Goal: Task Accomplishment & Management: Manage account settings

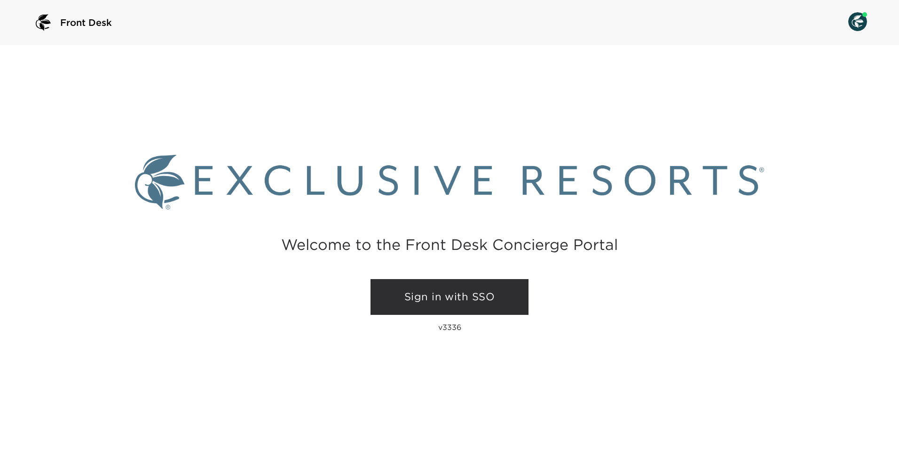
click at [431, 289] on link "Sign in with SSO" at bounding box center [450, 297] width 158 height 36
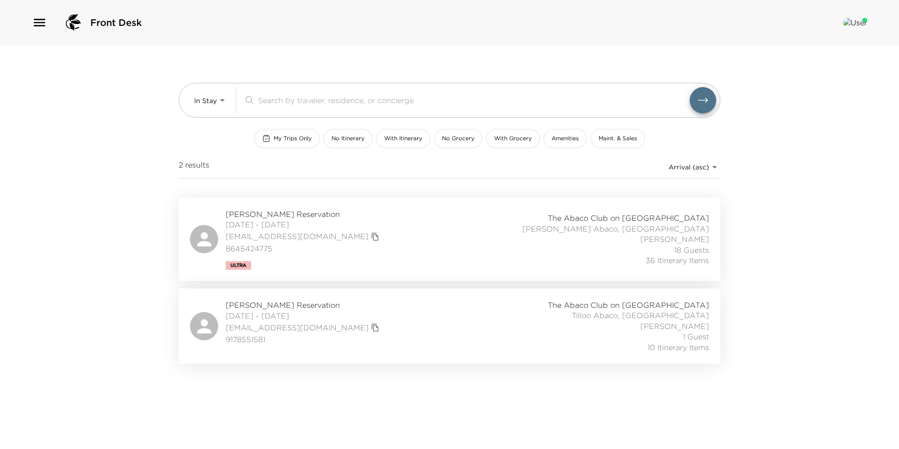
click at [450, 238] on div "[PERSON_NAME] Reservation [DATE] - [DATE] [EMAIL_ADDRESS][DOMAIN_NAME] 86454247…" at bounding box center [449, 239] width 519 height 61
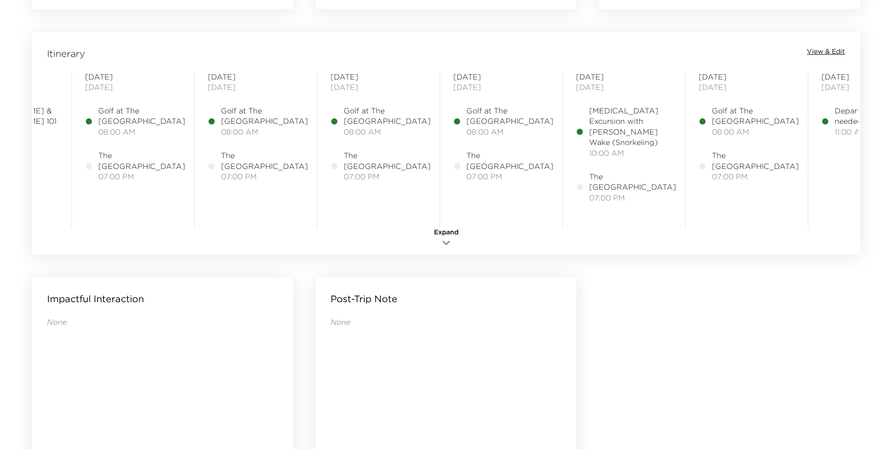
scroll to position [0, 979]
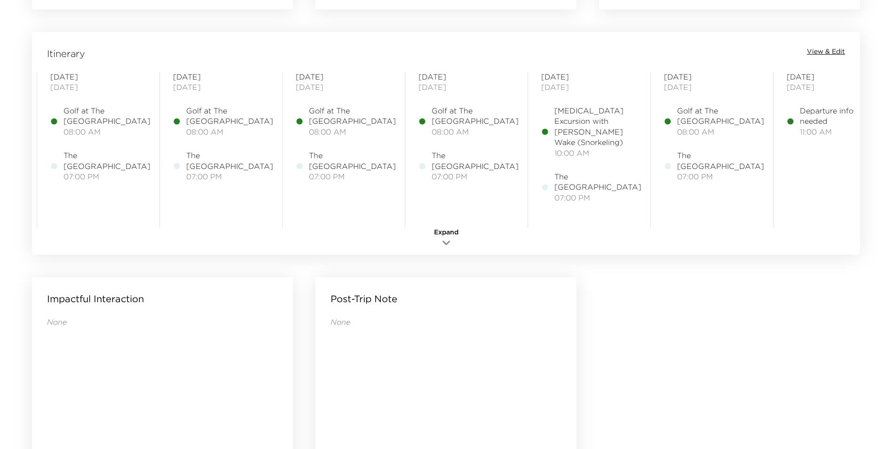
click at [836, 46] on div "Itinerary View & Edit Sunday August 24, 2025 Dan & Jane Cabana 101 12:00 AM Fli…" at bounding box center [446, 143] width 828 height 222
click at [837, 49] on span "View & Edit" at bounding box center [826, 51] width 38 height 9
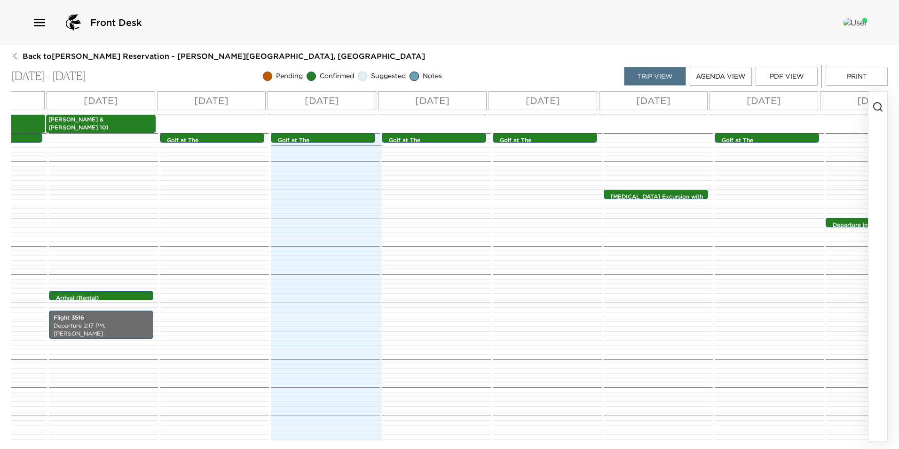
scroll to position [0, 847]
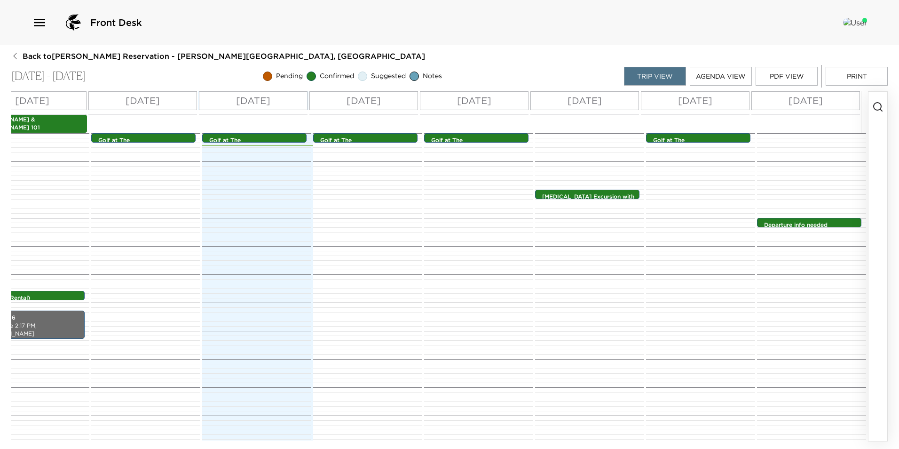
click at [284, 103] on div "Tue 09/02" at bounding box center [253, 100] width 109 height 19
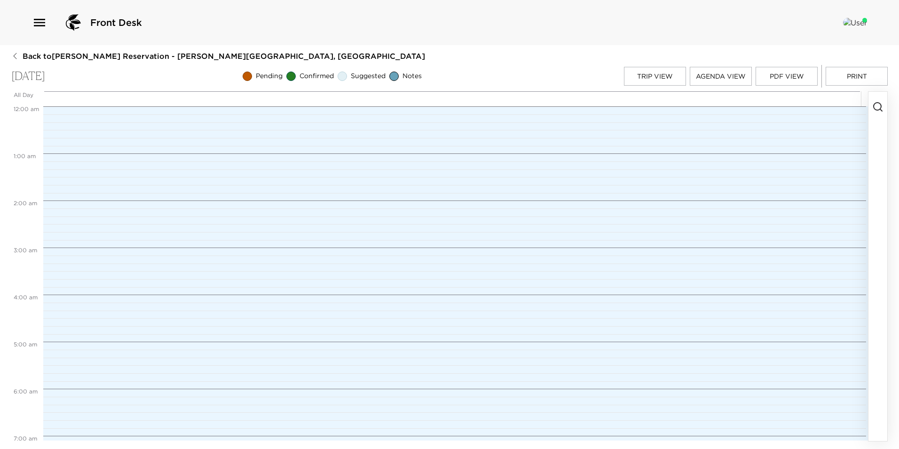
scroll to position [376, 0]
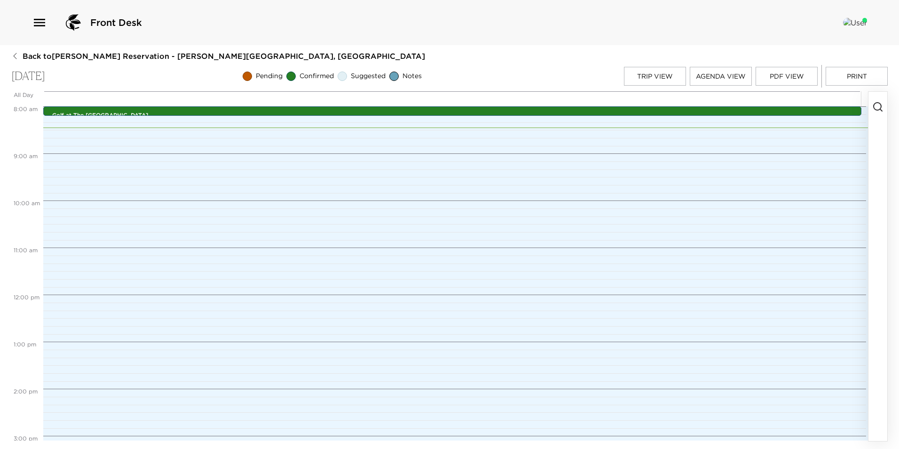
click at [879, 110] on circle "button" at bounding box center [878, 107] width 8 height 8
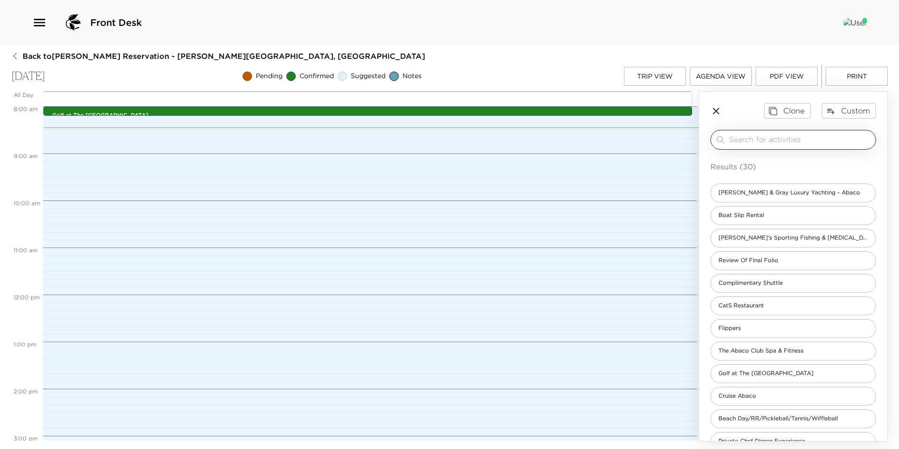
click at [836, 144] on input "search" at bounding box center [800, 139] width 143 height 11
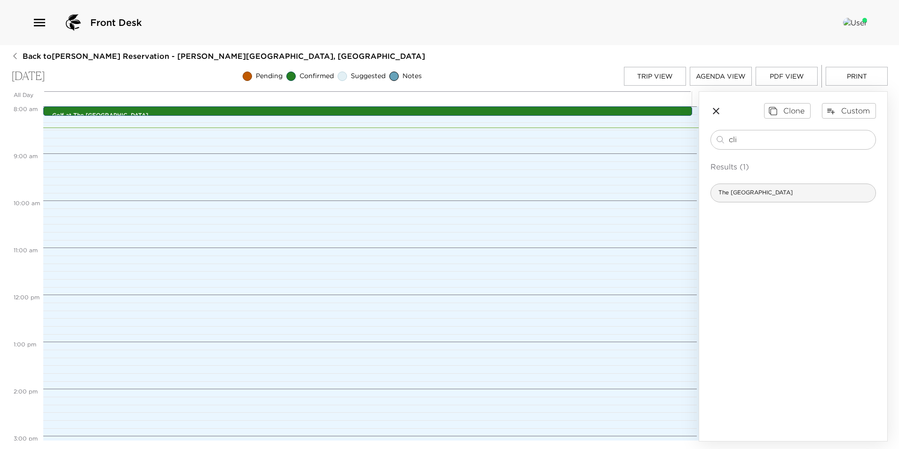
type input "cli"
click at [801, 197] on div "The Cliff House" at bounding box center [793, 192] width 166 height 19
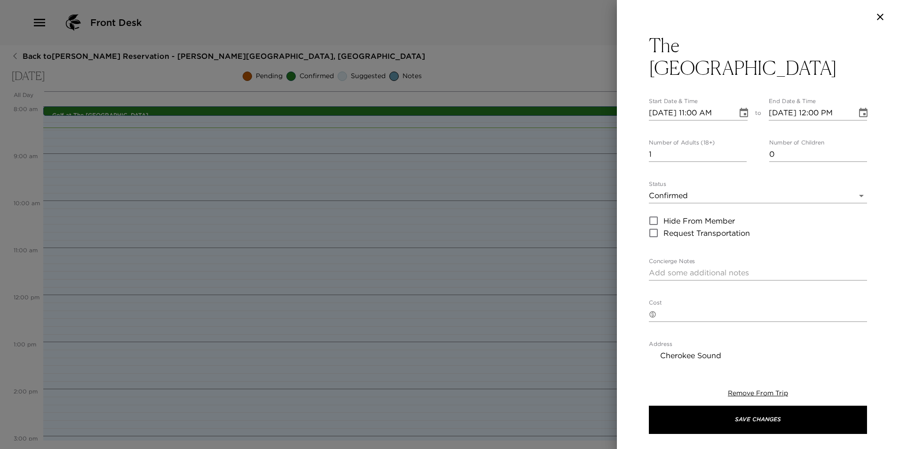
click at [740, 108] on icon "Choose date, selected date is Sep 2, 2025" at bounding box center [744, 112] width 8 height 9
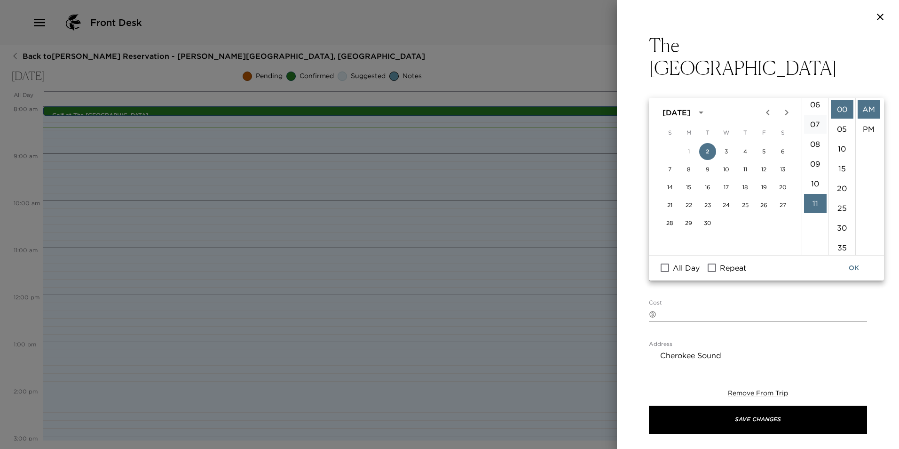
click at [815, 117] on li "07" at bounding box center [815, 124] width 23 height 19
click at [845, 221] on li "30" at bounding box center [842, 227] width 23 height 19
click at [872, 130] on li "PM" at bounding box center [869, 128] width 23 height 19
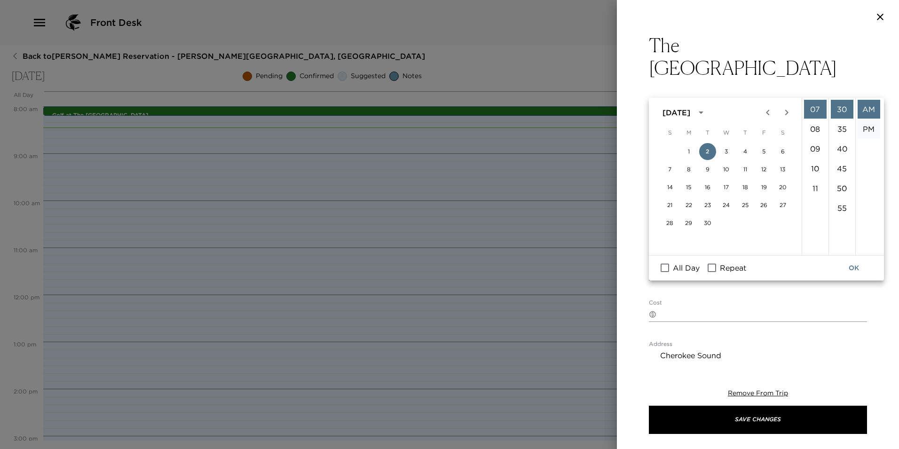
type input "09/02/2025 07:30 PM"
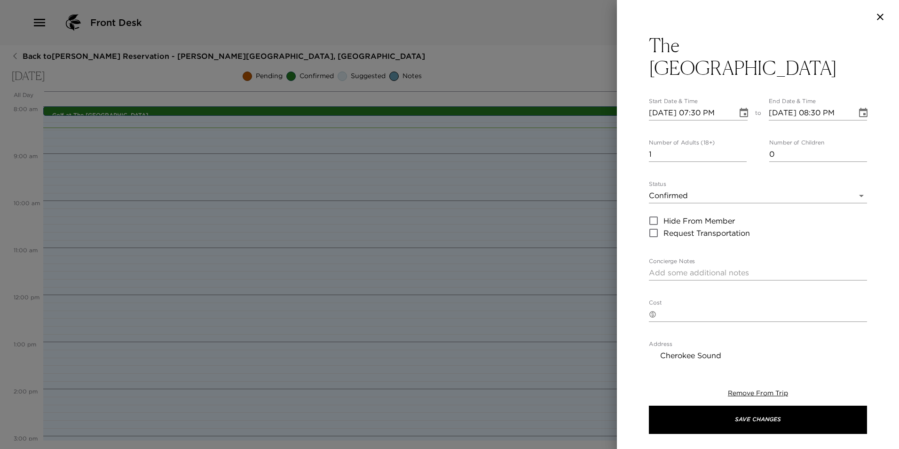
scroll to position [20, 0]
click at [859, 108] on icon "Choose date, selected date is Sep 2, 2025" at bounding box center [863, 112] width 8 height 9
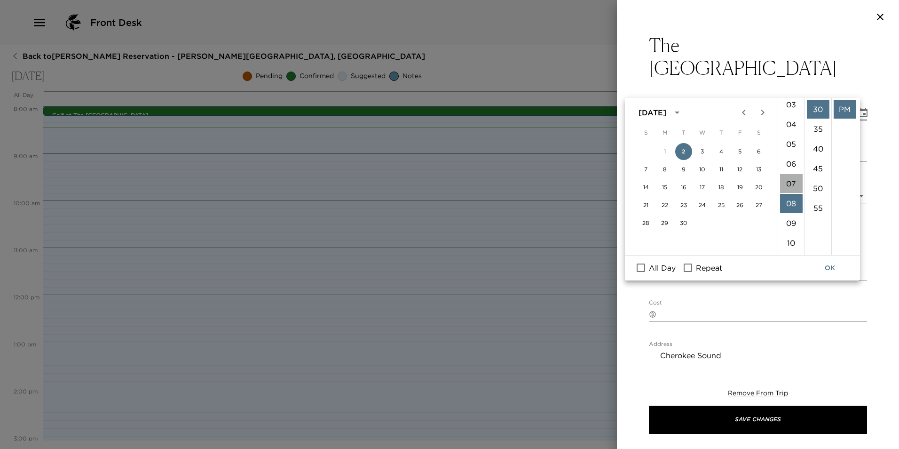
click at [793, 182] on li "07" at bounding box center [791, 183] width 23 height 19
type input "09/02/2025 07:30 PM"
click at [826, 264] on button "OK" at bounding box center [830, 267] width 30 height 17
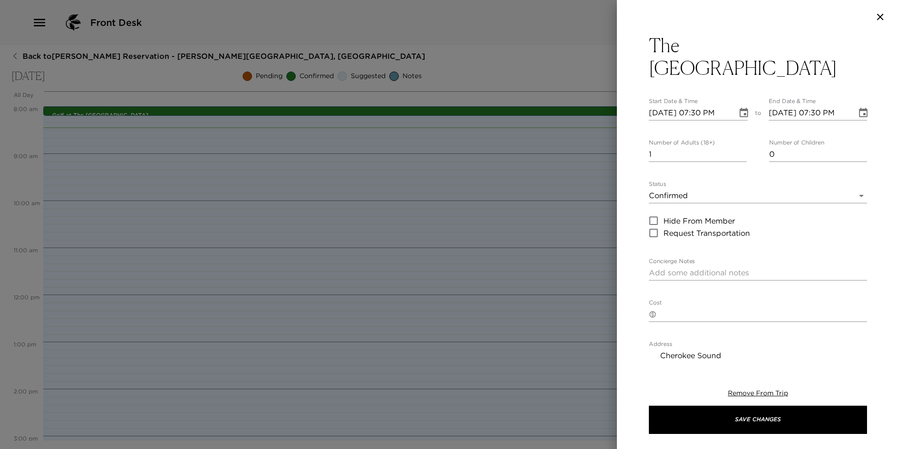
click at [735, 147] on input "1" at bounding box center [698, 154] width 98 height 15
click at [739, 147] on input "2" at bounding box center [698, 154] width 98 height 15
click at [739, 147] on input "3" at bounding box center [698, 154] width 98 height 15
click at [739, 147] on input "5" at bounding box center [698, 154] width 98 height 15
click at [739, 147] on input "6" at bounding box center [698, 154] width 98 height 15
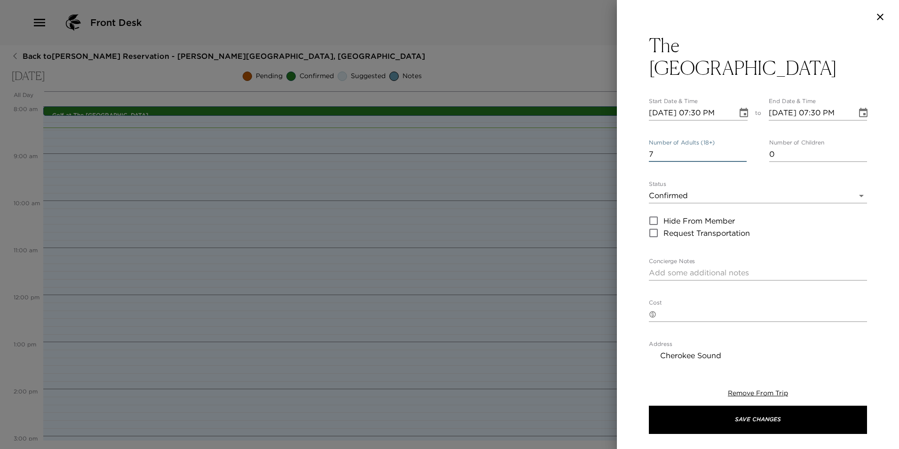
click at [739, 147] on input "7" at bounding box center [698, 154] width 98 height 15
type input "8"
click at [739, 147] on input "8" at bounding box center [698, 154] width 98 height 15
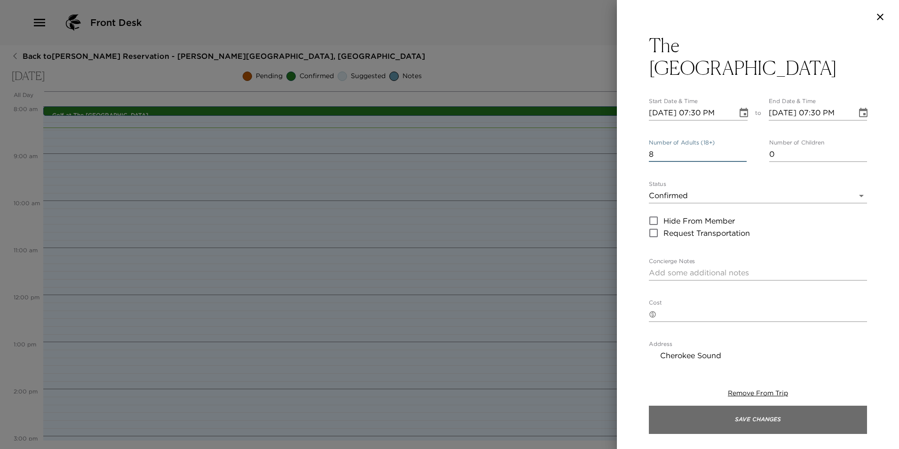
click at [710, 425] on button "Save Changes" at bounding box center [758, 419] width 218 height 28
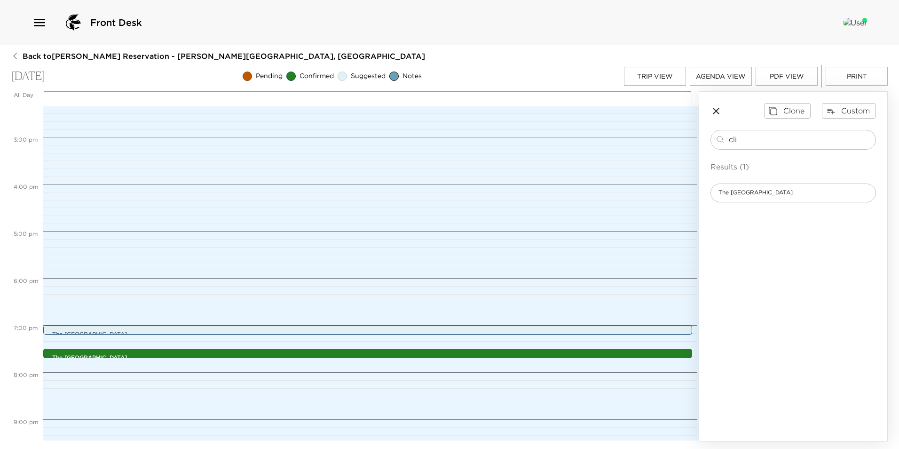
scroll to position [795, 0]
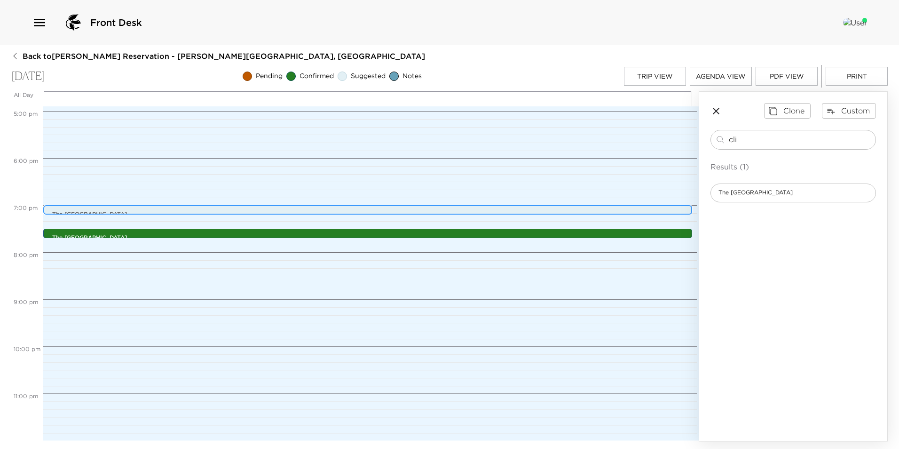
click at [257, 213] on p "The Cliff House" at bounding box center [370, 214] width 636 height 8
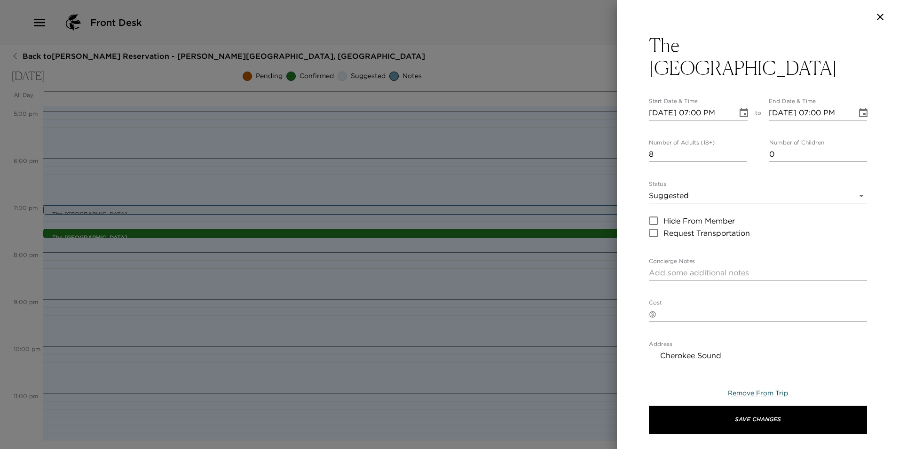
drag, startPoint x: 737, startPoint y: 389, endPoint x: 733, endPoint y: 387, distance: 4.8
click at [736, 389] on span "Remove From Trip" at bounding box center [758, 392] width 60 height 8
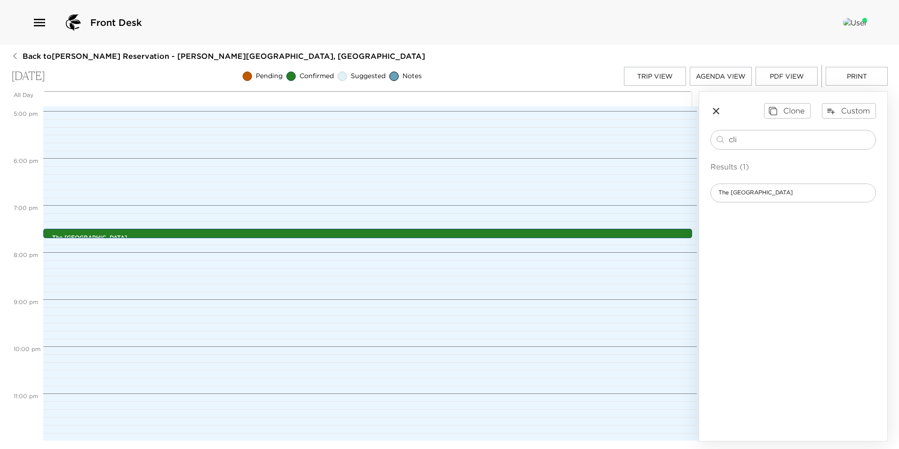
click at [676, 79] on button "Trip View" at bounding box center [655, 76] width 62 height 19
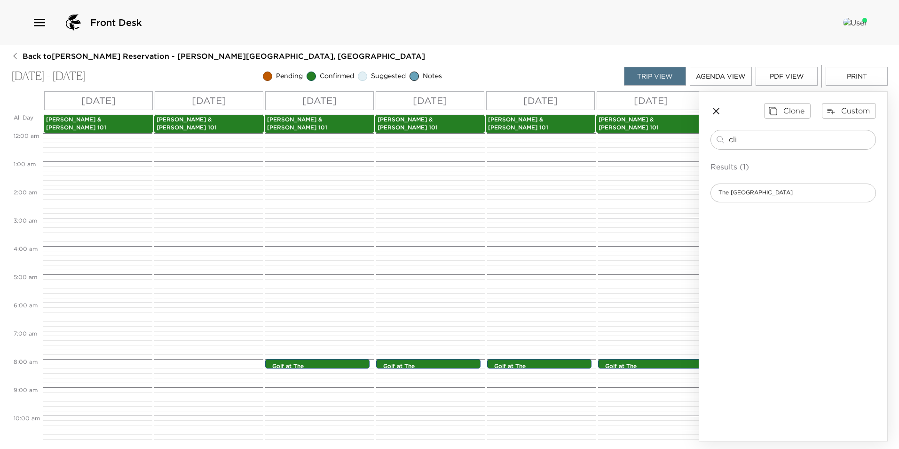
scroll to position [226, 0]
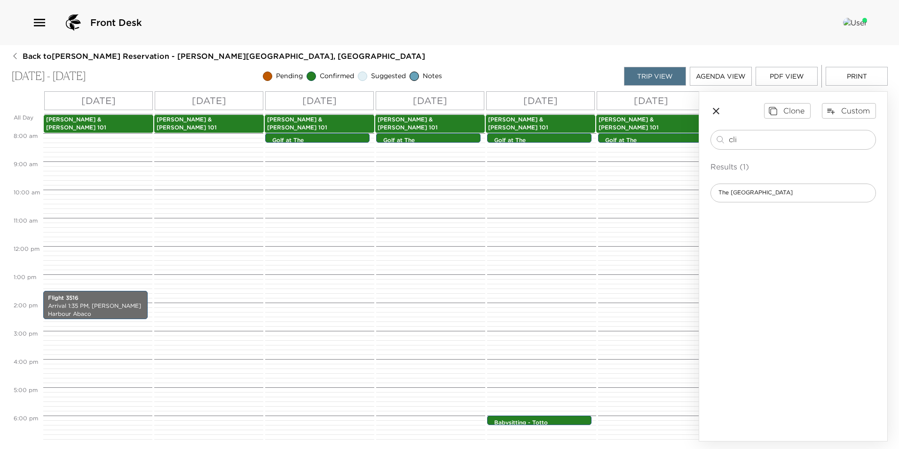
drag, startPoint x: 717, startPoint y: 110, endPoint x: 484, endPoint y: 250, distance: 271.6
click at [717, 112] on icon "button" at bounding box center [716, 111] width 7 height 7
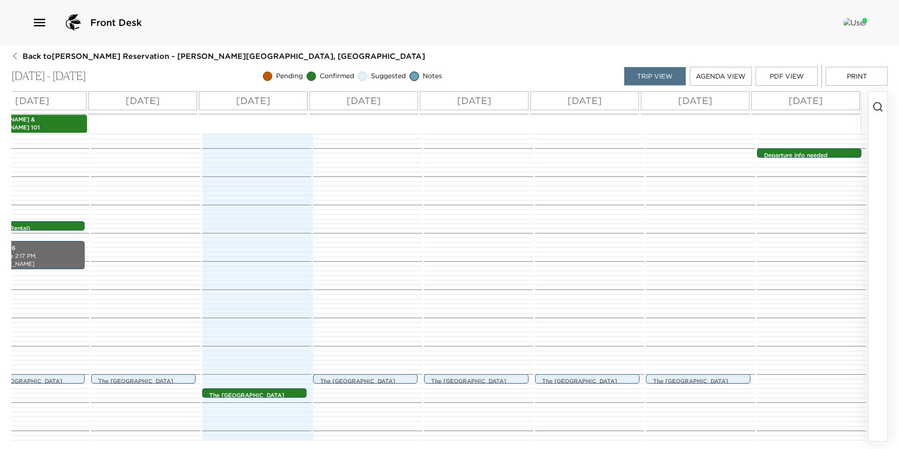
scroll to position [373, 0]
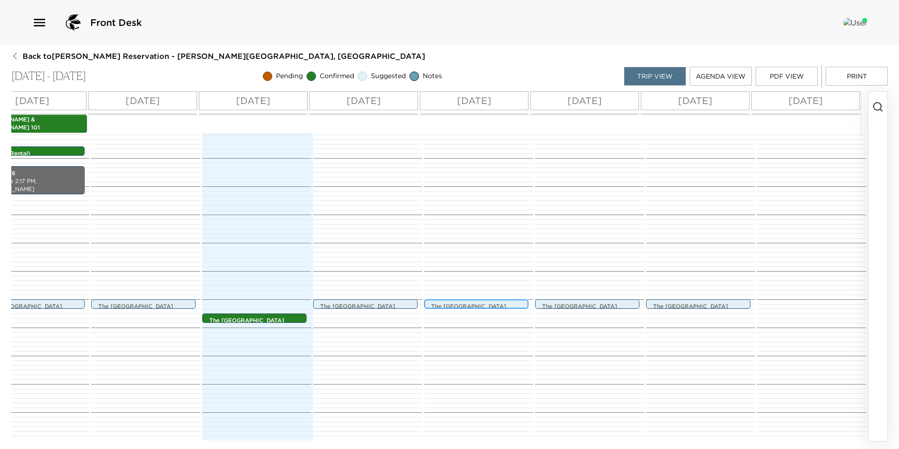
click at [439, 302] on p "The Beach House" at bounding box center [478, 306] width 95 height 8
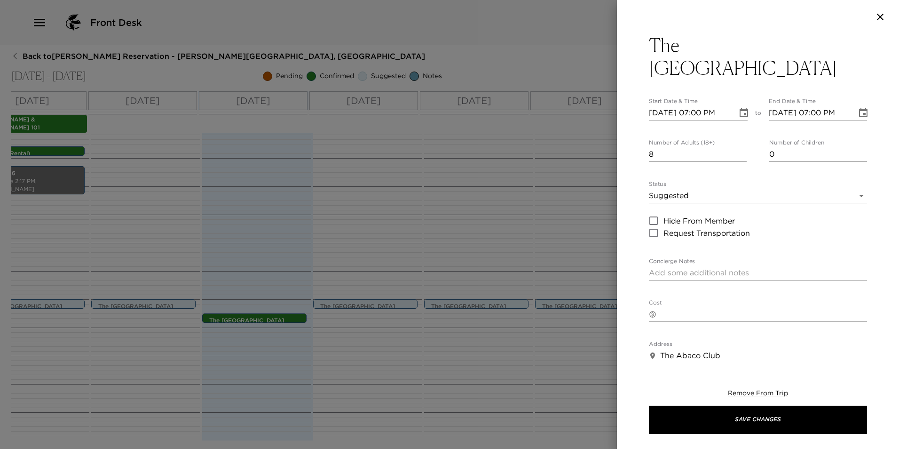
click at [744, 108] on icon "Choose date, selected date is Sep 4, 2025" at bounding box center [744, 112] width 8 height 9
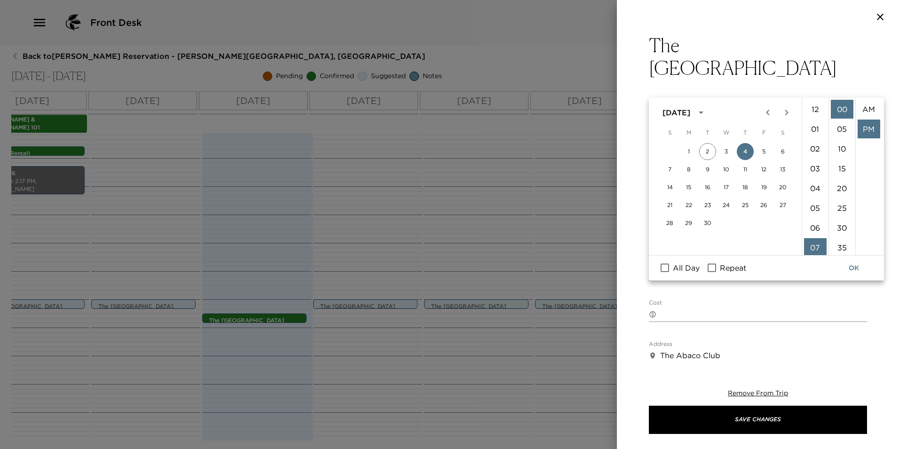
scroll to position [20, 0]
click at [837, 228] on li "30" at bounding box center [842, 227] width 23 height 19
type input "09/04/2025 07:30 PM"
click at [857, 268] on button "OK" at bounding box center [854, 267] width 30 height 17
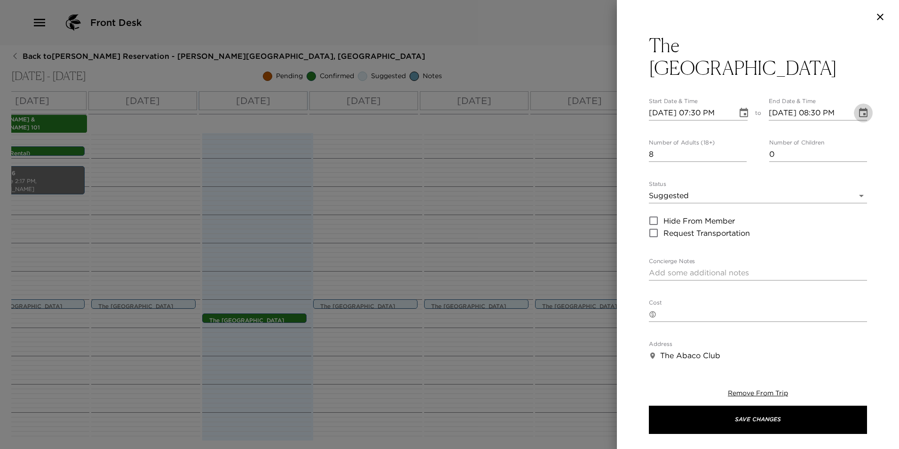
click at [859, 108] on icon "Choose date, selected date is Sep 4, 2025" at bounding box center [863, 112] width 8 height 9
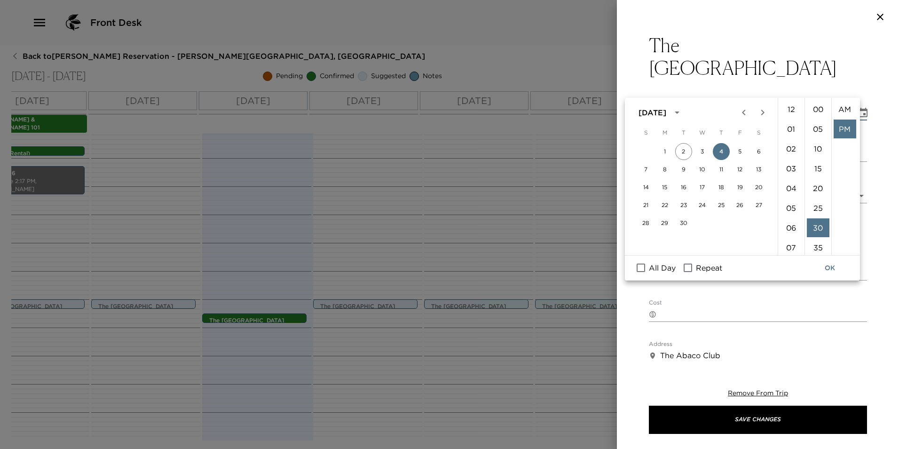
scroll to position [20, 0]
click at [789, 180] on li "07" at bounding box center [791, 183] width 23 height 19
type input "09/04/2025 07:30 PM"
click at [831, 261] on button "OK" at bounding box center [830, 267] width 30 height 17
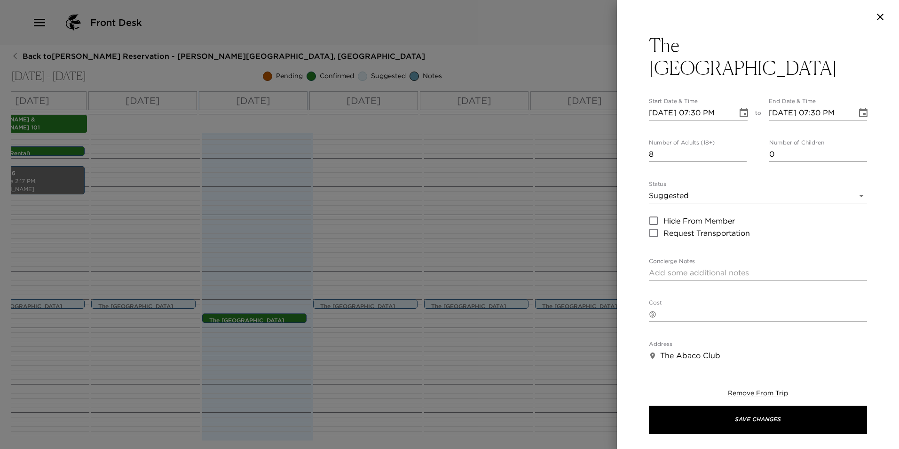
click at [725, 169] on body "Front Desk Back to Dan Breeden Reservation - Walker Abaco, Bahamas Aug 24 - Sep…" at bounding box center [449, 224] width 899 height 449
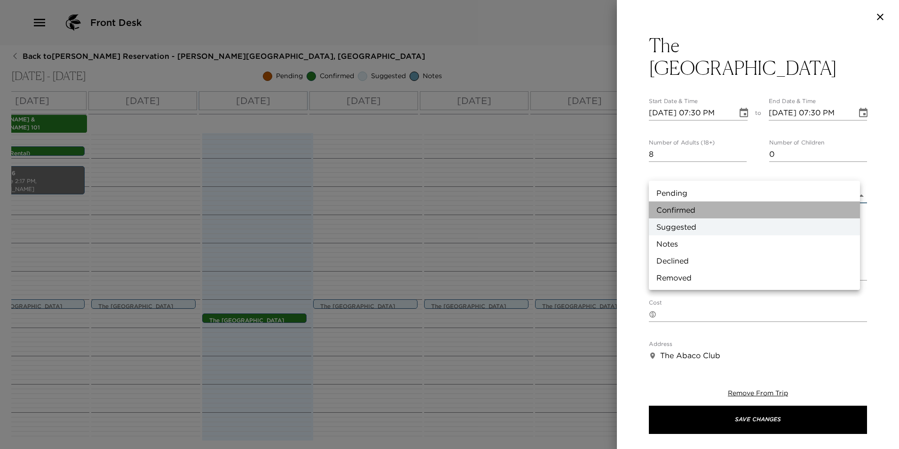
click at [710, 205] on li "Confirmed" at bounding box center [754, 209] width 211 height 17
type input "Confirmed"
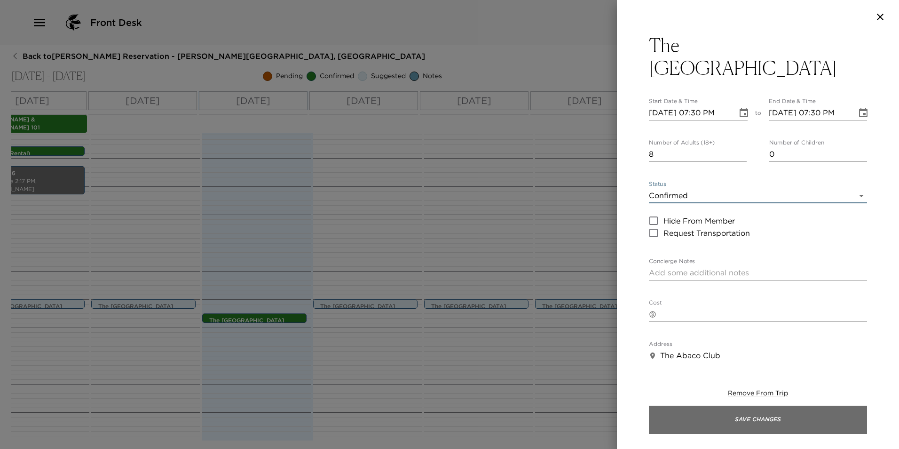
click at [678, 418] on button "Save Changes" at bounding box center [758, 419] width 218 height 28
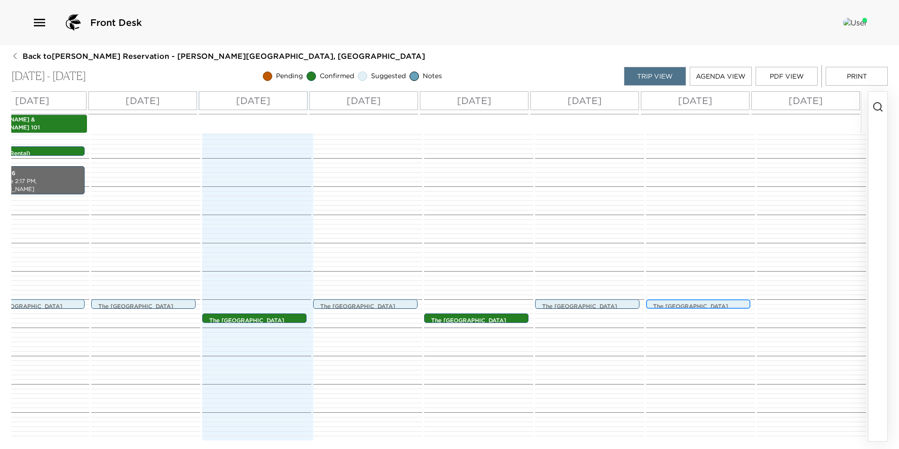
click at [716, 302] on p "The Cliff House" at bounding box center [700, 306] width 95 height 8
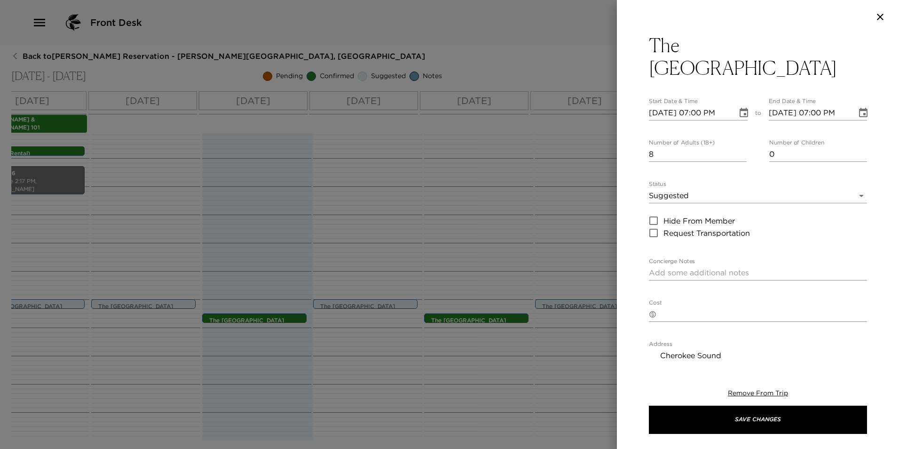
click at [718, 174] on body "Front Desk Back to Dan Breeden Reservation - Walker Abaco, Bahamas Aug 24 - Sep…" at bounding box center [449, 224] width 899 height 449
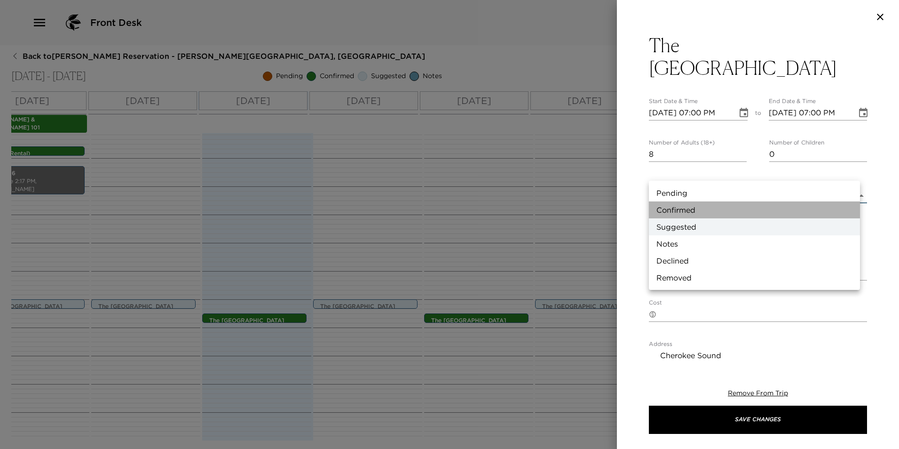
click at [708, 215] on li "Confirmed" at bounding box center [754, 209] width 211 height 17
type input "Confirmed"
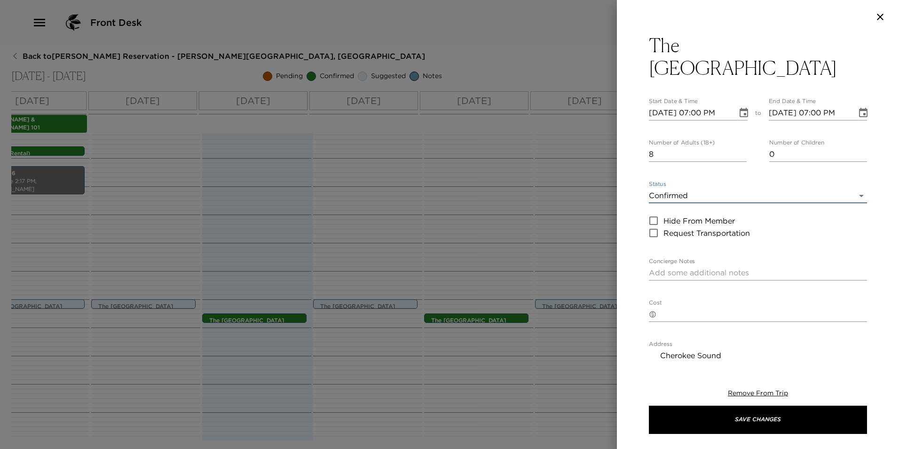
click at [744, 107] on icon "Choose date, selected date is Sep 6, 2025" at bounding box center [743, 112] width 11 height 11
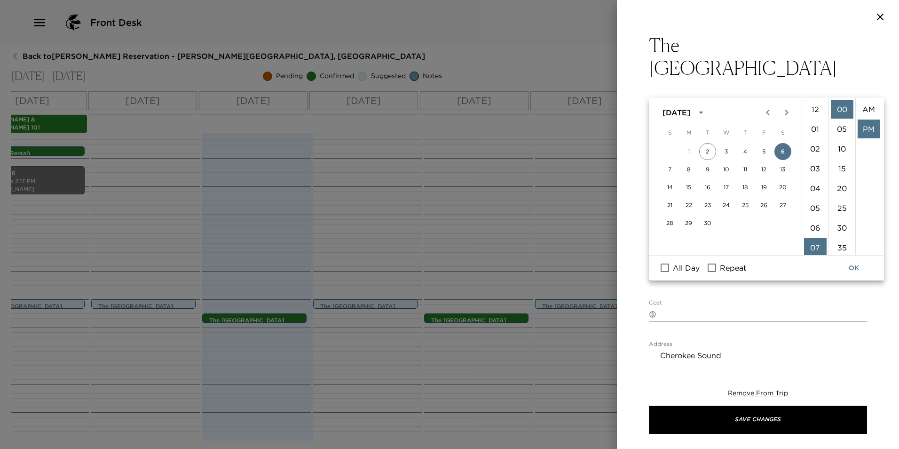
scroll to position [20, 0]
drag, startPoint x: 848, startPoint y: 229, endPoint x: 847, endPoint y: 235, distance: 6.6
click at [847, 229] on li "30" at bounding box center [842, 227] width 23 height 19
type input "09/06/2025 07:30 PM"
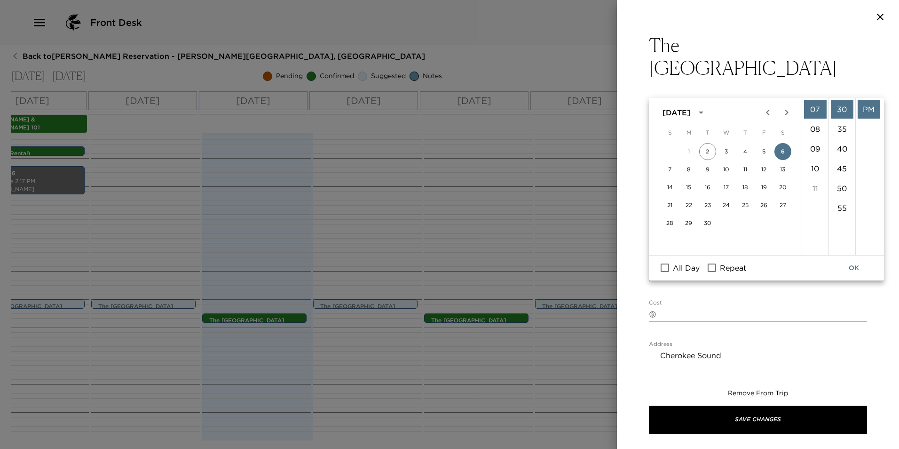
click at [855, 270] on button "OK" at bounding box center [854, 267] width 30 height 17
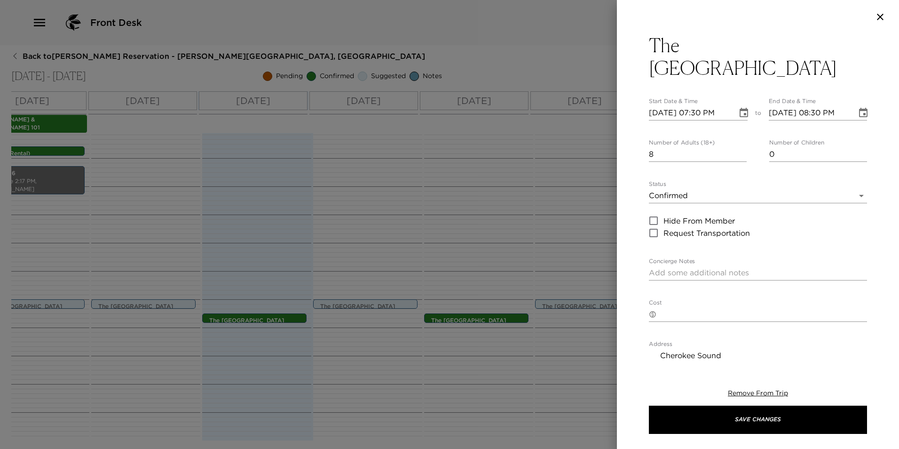
click at [859, 108] on icon "Choose date, selected date is Sep 6, 2025" at bounding box center [863, 112] width 8 height 9
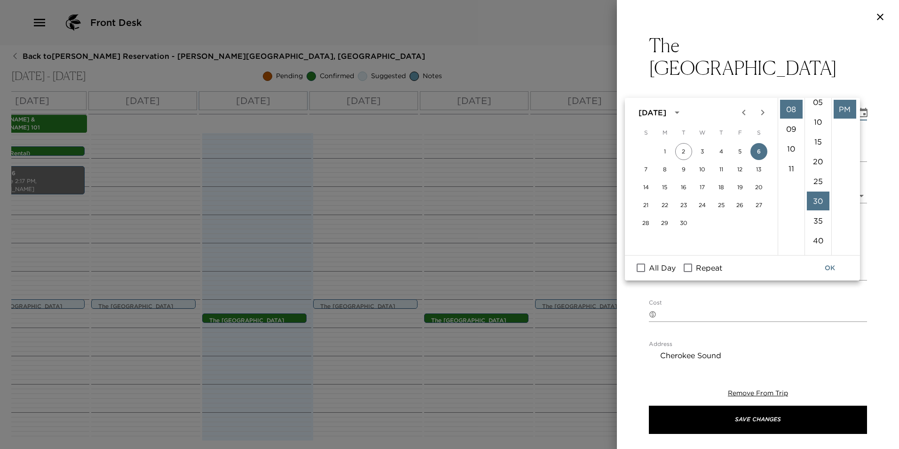
scroll to position [24, 0]
click at [788, 134] on li "07" at bounding box center [791, 136] width 23 height 19
type input "09/06/2025 07:30 PM"
click at [833, 267] on button "OK" at bounding box center [830, 267] width 30 height 17
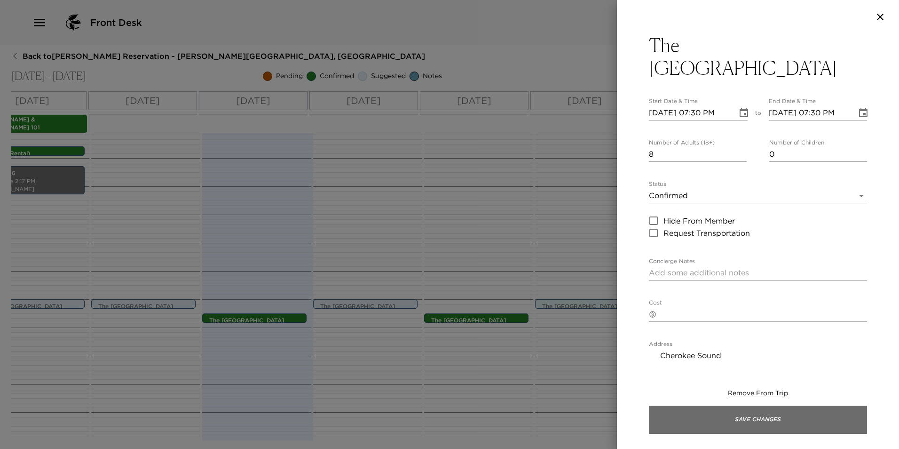
click at [763, 420] on button "Save Changes" at bounding box center [758, 419] width 218 height 28
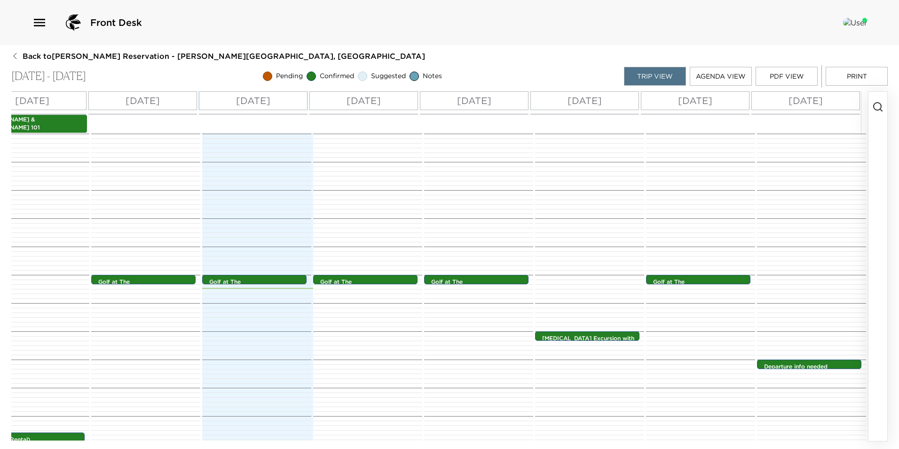
scroll to position [0, 0]
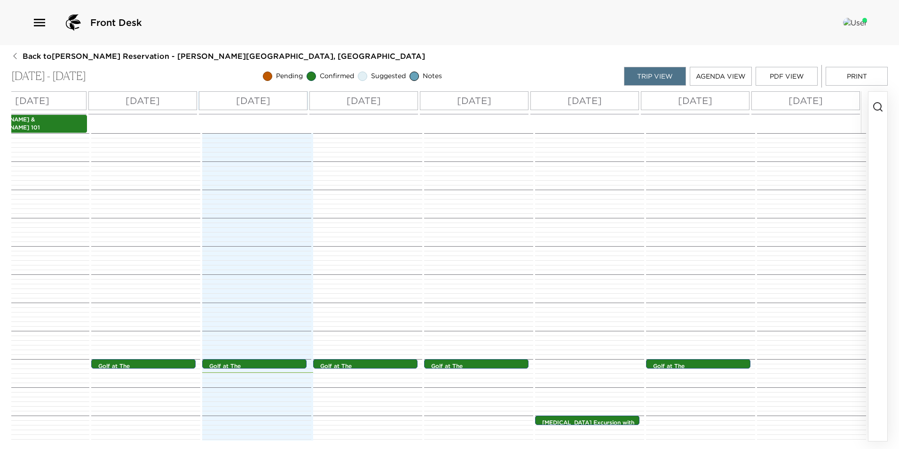
click at [810, 76] on button "PDF View" at bounding box center [787, 76] width 62 height 19
